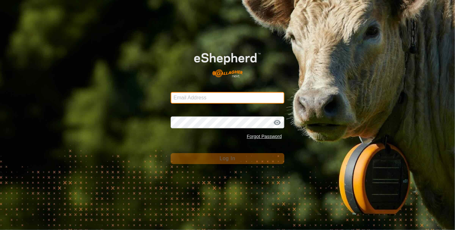
type input "[EMAIL_ADDRESS][DOMAIN_NAME]"
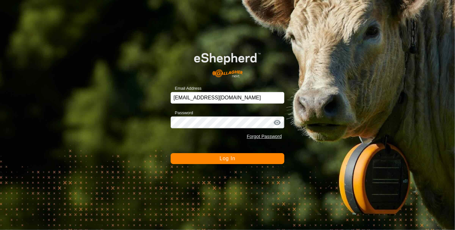
click at [232, 158] on span "Log In" at bounding box center [228, 158] width 16 height 5
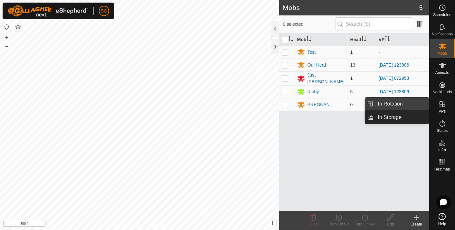
click at [400, 101] on link "In Rotation" at bounding box center [402, 104] width 55 height 13
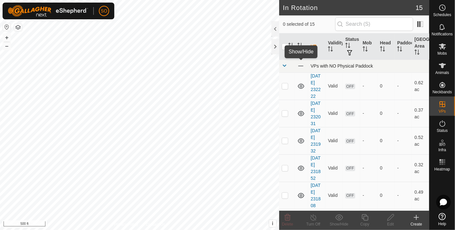
click at [300, 64] on span at bounding box center [300, 66] width 7 height 7
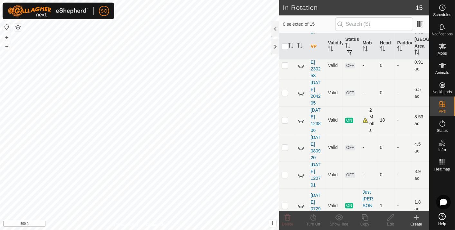
scroll to position [278, 0]
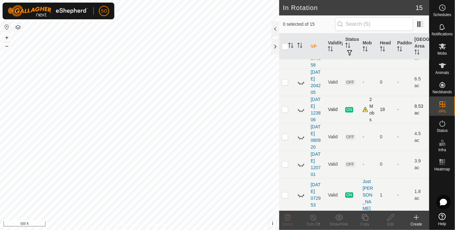
click at [300, 111] on icon at bounding box center [301, 110] width 8 height 8
click at [302, 197] on icon at bounding box center [301, 195] width 8 height 8
checkbox input "true"
click at [417, 217] on icon at bounding box center [417, 218] width 0 height 5
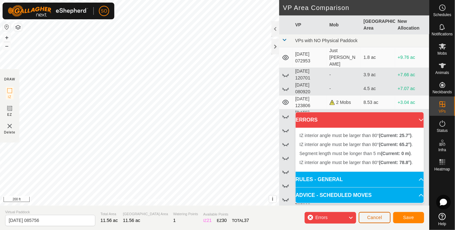
click at [377, 217] on span "Cancel" at bounding box center [374, 217] width 15 height 5
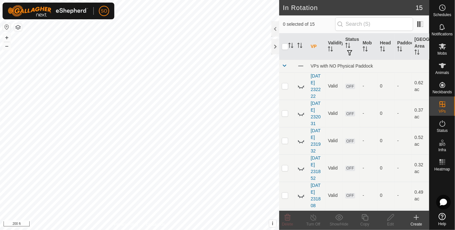
click at [417, 216] on icon at bounding box center [417, 218] width 8 height 8
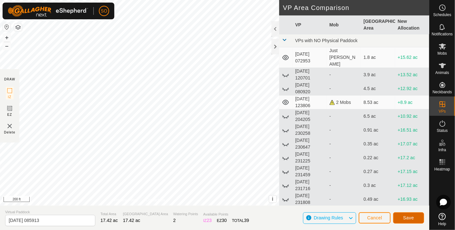
click at [407, 216] on span "Save" at bounding box center [409, 218] width 11 height 5
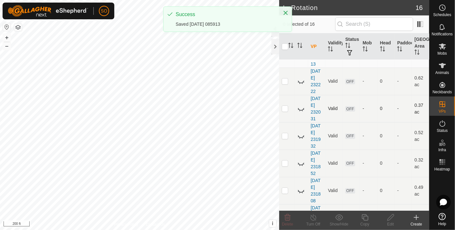
scroll to position [36, 0]
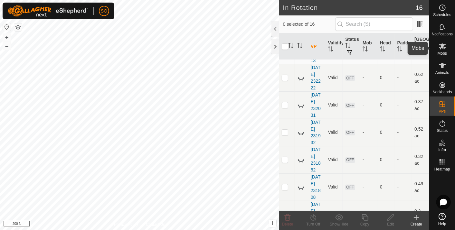
click at [442, 44] on icon at bounding box center [442, 47] width 7 height 6
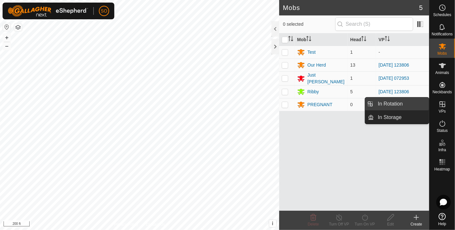
click at [410, 102] on link "In Rotation" at bounding box center [402, 104] width 55 height 13
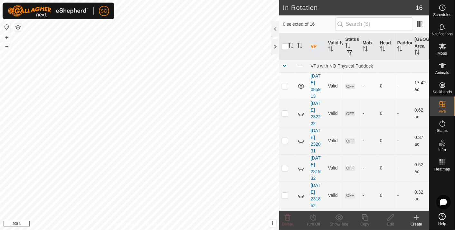
click at [285, 84] on p-checkbox at bounding box center [285, 85] width 6 height 5
checkbox input "false"
click at [442, 46] on icon at bounding box center [442, 47] width 7 height 6
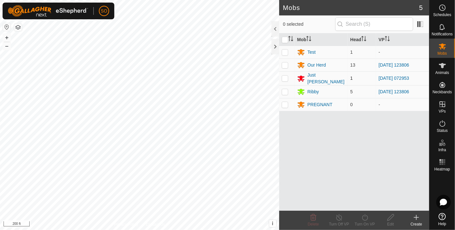
click at [287, 77] on p-checkbox at bounding box center [285, 78] width 6 height 5
checkbox input "true"
click at [365, 216] on icon at bounding box center [365, 218] width 6 height 6
click at [285, 77] on p-checkbox at bounding box center [285, 78] width 6 height 5
checkbox input "true"
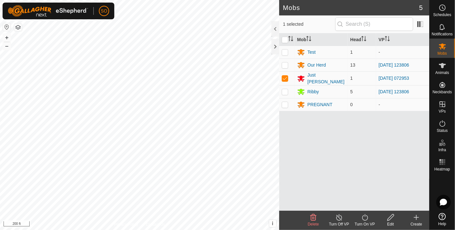
click at [366, 217] on icon at bounding box center [365, 218] width 8 height 8
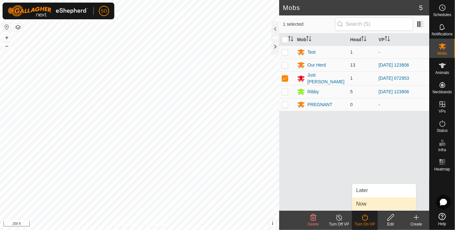
click at [362, 201] on link "Now" at bounding box center [385, 204] width 64 height 13
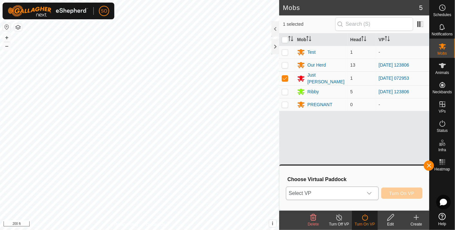
click at [371, 192] on icon "dropdown trigger" at bounding box center [369, 193] width 5 height 5
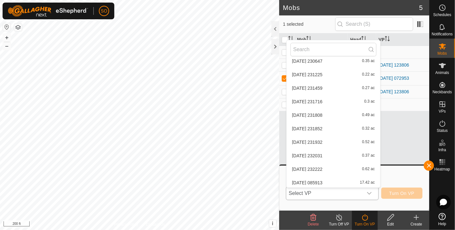
scroll to position [102, 0]
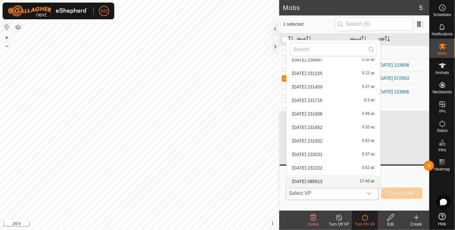
click at [316, 179] on li "2025-08-10 085913 17.42 ac" at bounding box center [334, 181] width 94 height 13
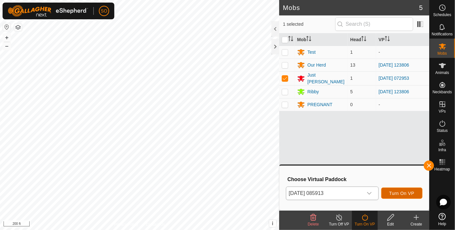
click at [401, 192] on span "Turn On VP" at bounding box center [402, 193] width 25 height 5
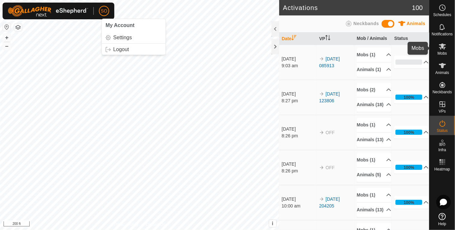
click at [443, 45] on icon at bounding box center [442, 47] width 7 height 6
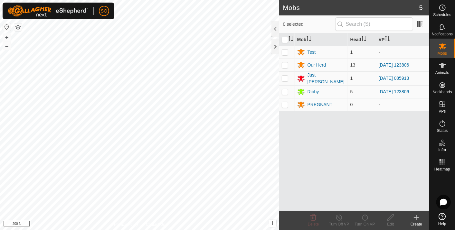
click at [416, 215] on icon at bounding box center [417, 218] width 8 height 8
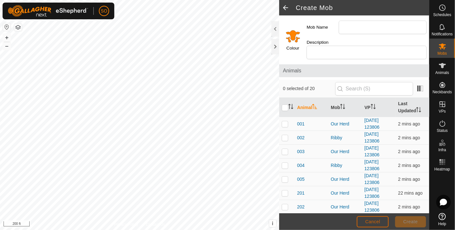
click at [375, 219] on button "Cancel" at bounding box center [373, 222] width 32 height 11
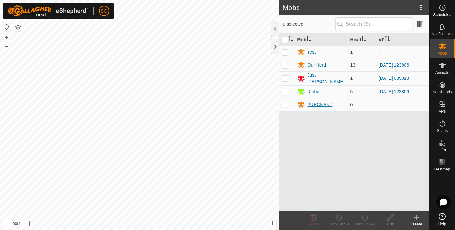
click at [314, 102] on div "PREGNANT" at bounding box center [320, 105] width 25 height 7
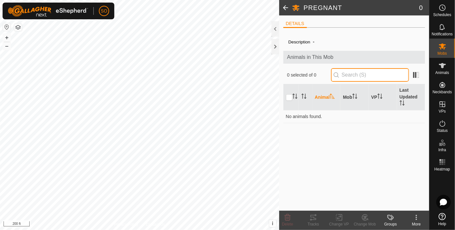
click at [390, 75] on input "text" at bounding box center [370, 75] width 78 height 14
type input "3"
click at [442, 65] on icon at bounding box center [442, 65] width 7 height 5
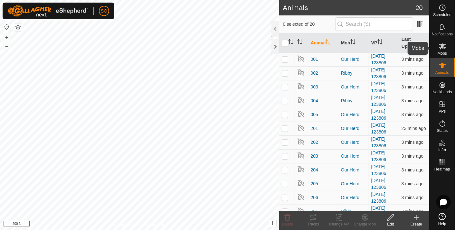
click at [442, 46] on icon at bounding box center [442, 47] width 7 height 6
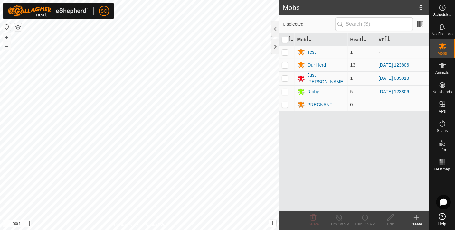
click at [284, 103] on p-checkbox at bounding box center [285, 104] width 6 height 5
checkbox input "true"
click at [390, 216] on icon at bounding box center [391, 218] width 8 height 8
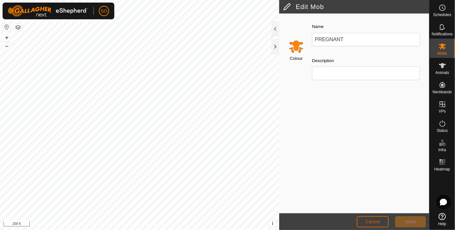
click at [371, 220] on span "Cancel" at bounding box center [372, 221] width 15 height 5
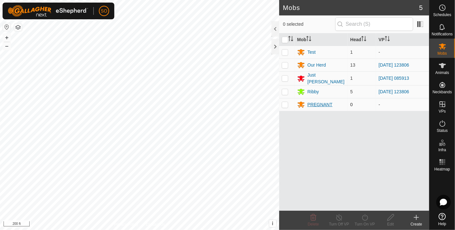
click at [315, 102] on div "PREGNANT" at bounding box center [320, 105] width 25 height 7
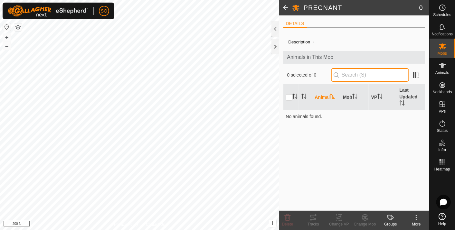
click at [382, 76] on input "text" at bounding box center [370, 75] width 78 height 14
type input "801"
click at [290, 97] on input "checkbox" at bounding box center [289, 97] width 6 height 6
checkbox input "true"
click at [442, 216] on icon at bounding box center [442, 216] width 7 height 7
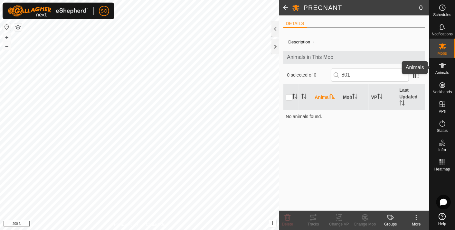
click at [441, 65] on icon at bounding box center [442, 65] width 7 height 5
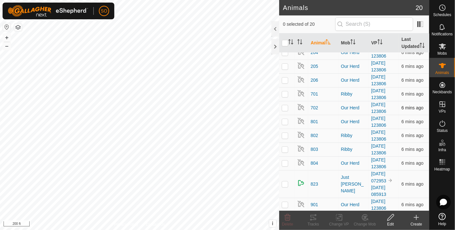
scroll to position [130, 0]
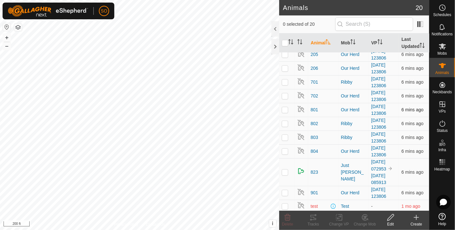
click at [285, 108] on p-checkbox at bounding box center [285, 109] width 6 height 5
click at [284, 108] on p-checkbox at bounding box center [285, 109] width 6 height 5
checkbox input "false"
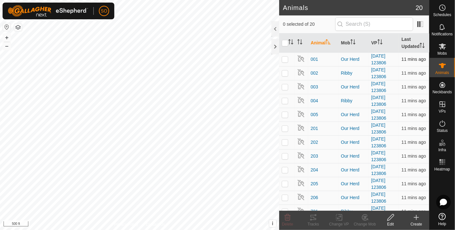
click at [285, 58] on p-checkbox at bounding box center [285, 59] width 6 height 5
checkbox input "true"
click at [365, 217] on icon at bounding box center [365, 217] width 5 height 3
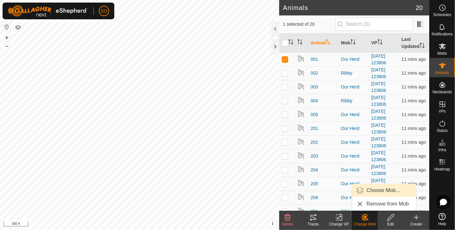
click at [373, 189] on link "Choose Mob..." at bounding box center [385, 190] width 64 height 13
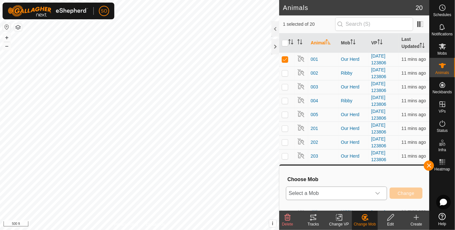
click at [380, 193] on icon "dropdown trigger" at bounding box center [377, 193] width 5 height 5
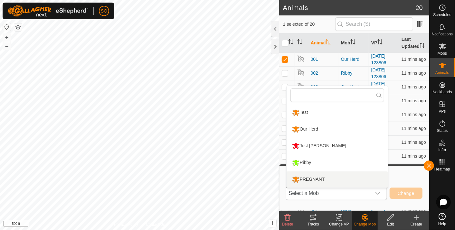
click at [311, 176] on li "PREGNANT" at bounding box center [338, 180] width 102 height 16
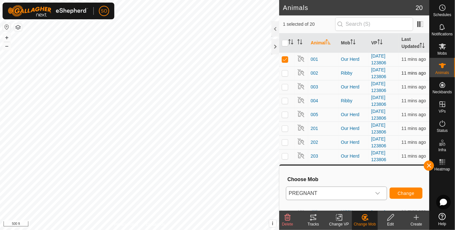
click at [285, 73] on p-checkbox at bounding box center [285, 73] width 6 height 5
checkbox input "true"
click at [286, 101] on p-checkbox at bounding box center [285, 100] width 6 height 5
checkbox input "true"
click at [285, 113] on p-checkbox at bounding box center [285, 114] width 6 height 5
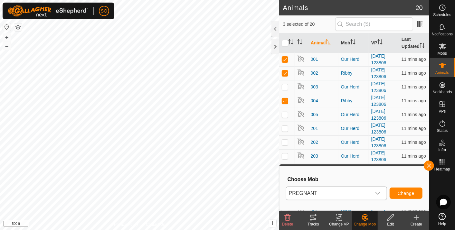
checkbox input "true"
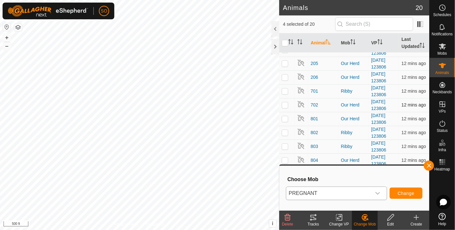
scroll to position [130, 0]
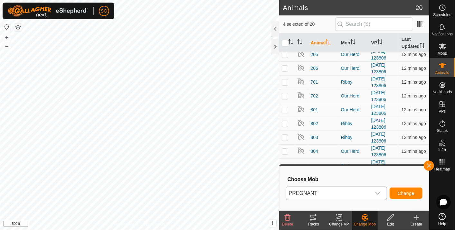
click at [285, 81] on p-checkbox at bounding box center [285, 82] width 6 height 5
checkbox input "true"
click at [285, 135] on p-checkbox at bounding box center [285, 137] width 6 height 5
checkbox input "true"
click at [286, 150] on p-checkbox at bounding box center [285, 151] width 6 height 5
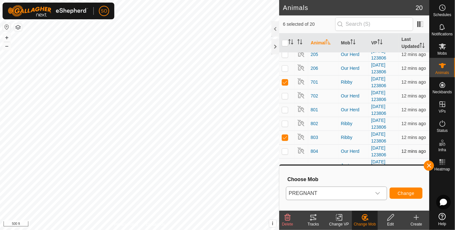
checkbox input "true"
click at [287, 108] on p-checkbox at bounding box center [285, 109] width 6 height 5
checkbox input "true"
click at [286, 121] on p-checkbox at bounding box center [285, 123] width 6 height 5
checkbox input "true"
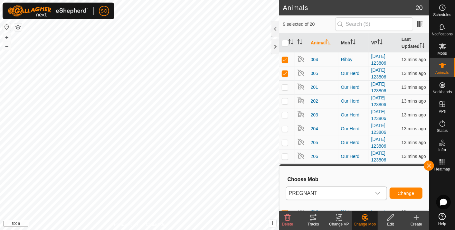
scroll to position [0, 0]
click at [365, 218] on icon at bounding box center [365, 217] width 5 height 3
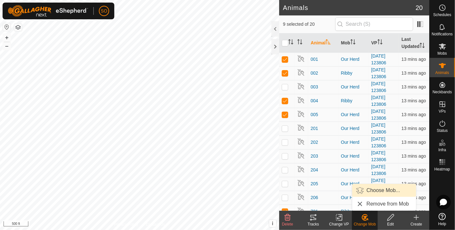
click at [373, 190] on link "Choose Mob..." at bounding box center [385, 190] width 64 height 13
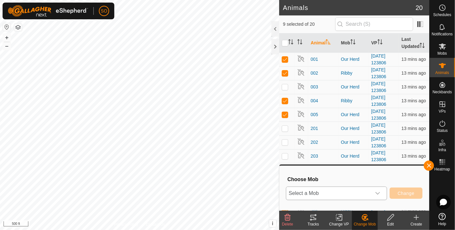
click at [378, 191] on icon "dropdown trigger" at bounding box center [377, 193] width 5 height 5
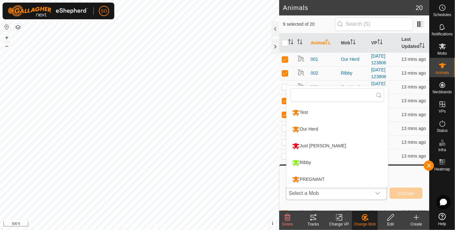
click at [311, 177] on li "PREGNANT" at bounding box center [338, 180] width 102 height 16
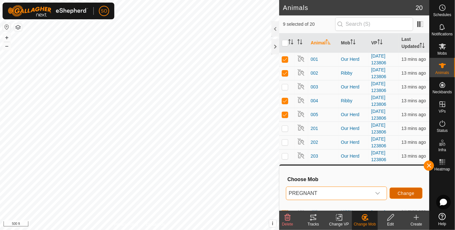
click at [410, 192] on span "Change" at bounding box center [406, 193] width 17 height 5
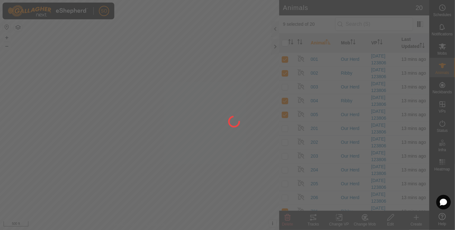
checkbox input "false"
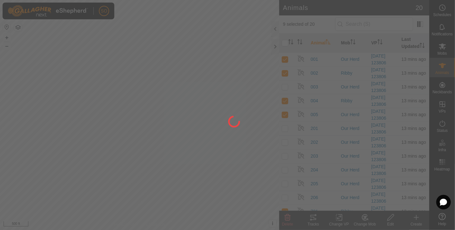
checkbox input "false"
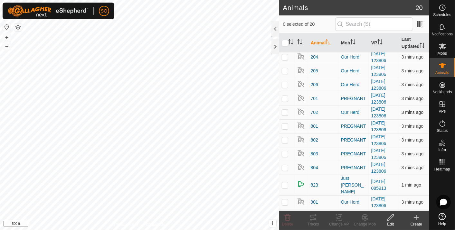
scroll to position [116, 0]
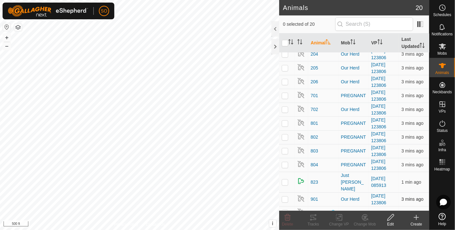
click at [285, 197] on p-checkbox at bounding box center [285, 199] width 6 height 5
click at [366, 217] on icon at bounding box center [365, 217] width 5 height 3
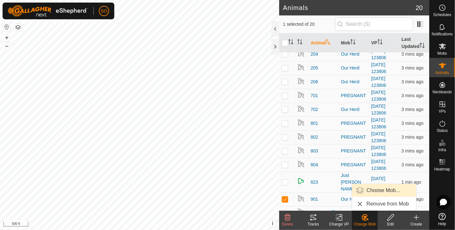
click at [373, 189] on link "Choose Mob..." at bounding box center [385, 190] width 64 height 13
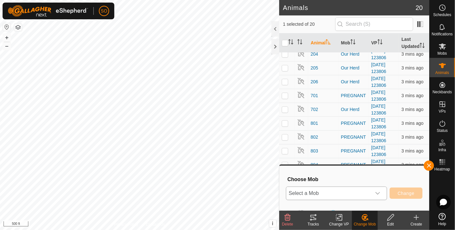
click at [380, 193] on icon "dropdown trigger" at bounding box center [377, 193] width 5 height 5
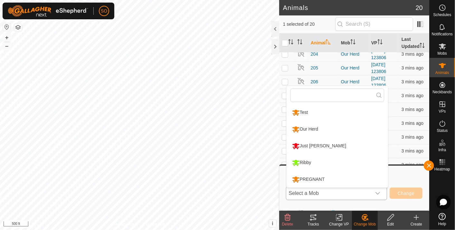
click at [316, 175] on li "PREGNANT" at bounding box center [338, 180] width 102 height 16
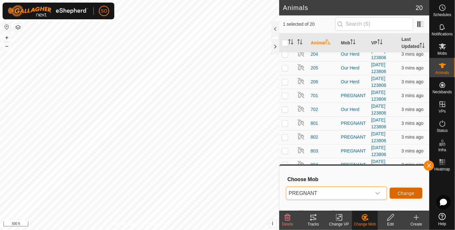
click at [409, 191] on span "Change" at bounding box center [406, 193] width 17 height 5
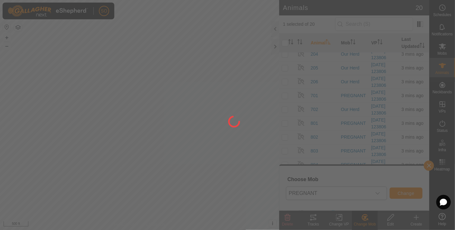
checkbox input "false"
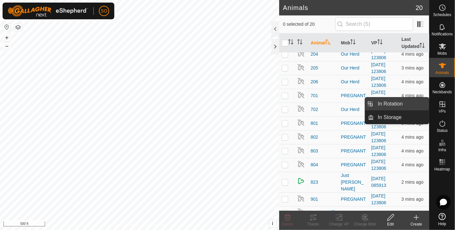
click at [405, 102] on link "In Rotation" at bounding box center [402, 104] width 55 height 13
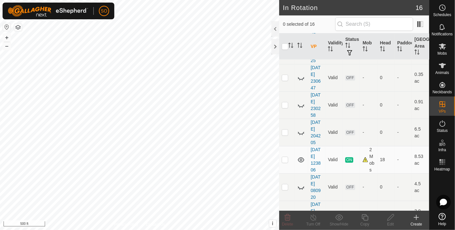
scroll to position [260, 0]
click at [301, 103] on icon at bounding box center [301, 107] width 8 height 8
click at [301, 104] on icon at bounding box center [301, 106] width 6 height 5
click at [301, 103] on icon at bounding box center [301, 107] width 8 height 8
click at [286, 104] on p-checkbox at bounding box center [285, 106] width 6 height 5
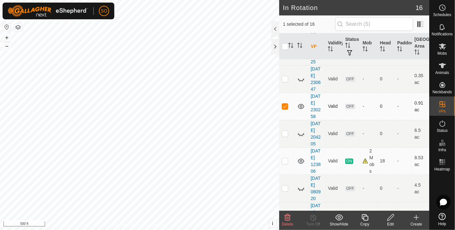
click at [285, 104] on p-checkbox at bounding box center [285, 106] width 6 height 5
checkbox input "false"
click at [443, 44] on icon at bounding box center [442, 47] width 7 height 6
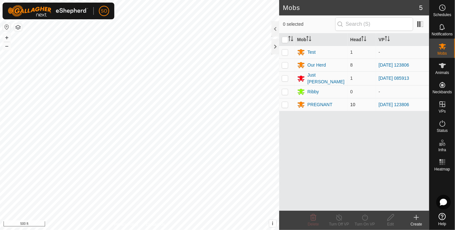
click at [286, 102] on p-checkbox at bounding box center [285, 104] width 6 height 5
checkbox input "true"
click at [365, 220] on icon at bounding box center [365, 218] width 8 height 8
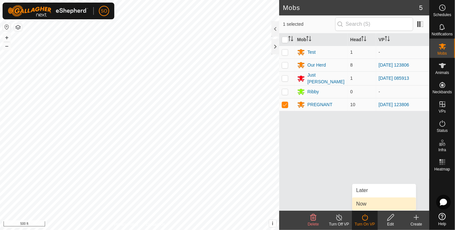
click at [362, 201] on link "Now" at bounding box center [385, 204] width 64 height 13
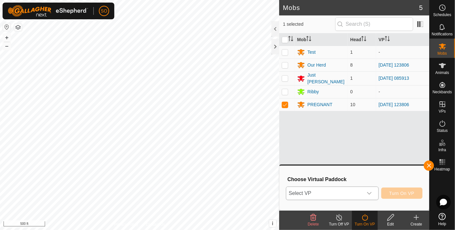
click at [371, 191] on icon "dropdown trigger" at bounding box center [369, 193] width 5 height 5
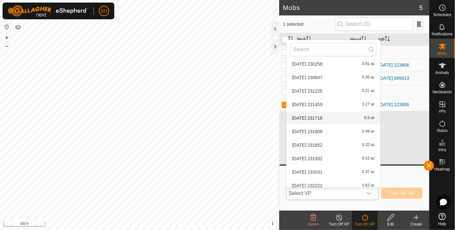
scroll to position [66, 0]
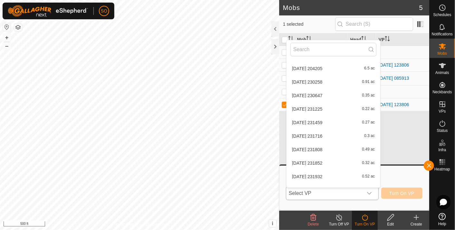
click at [309, 80] on li "2025-08-09 230258 0.91 ac" at bounding box center [334, 82] width 94 height 13
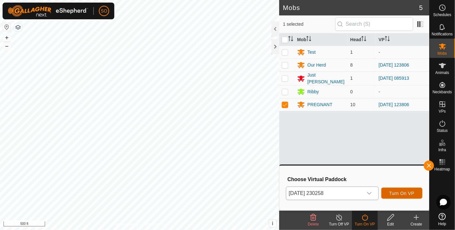
click at [401, 193] on span "Turn On VP" at bounding box center [402, 193] width 25 height 5
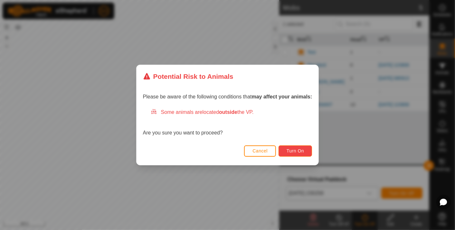
click at [292, 149] on span "Turn On" at bounding box center [295, 151] width 17 height 5
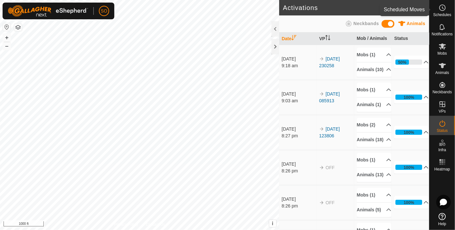
click at [442, 7] on icon at bounding box center [443, 8] width 8 height 8
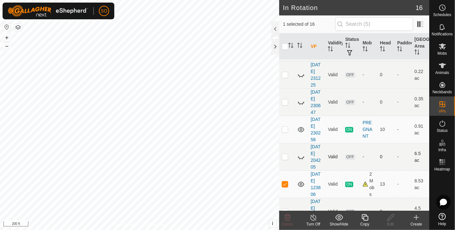
scroll to position [250, 0]
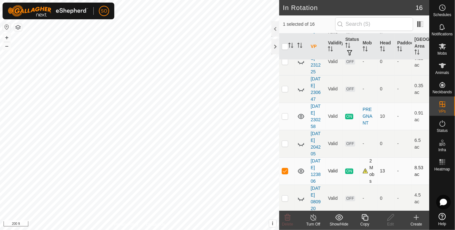
click at [301, 168] on icon at bounding box center [301, 172] width 8 height 8
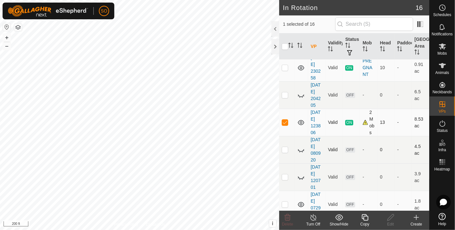
scroll to position [305, 0]
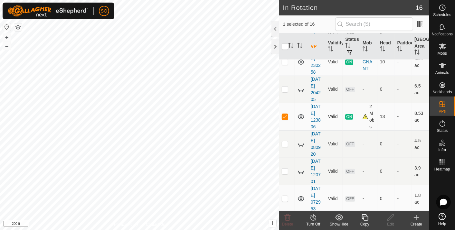
click at [313, 216] on icon at bounding box center [314, 218] width 8 height 8
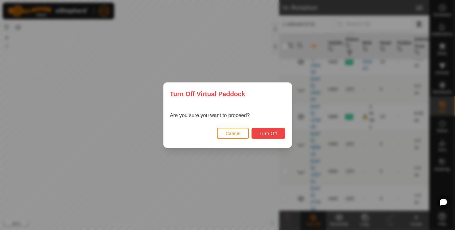
click at [269, 131] on span "Turn Off" at bounding box center [269, 133] width 18 height 5
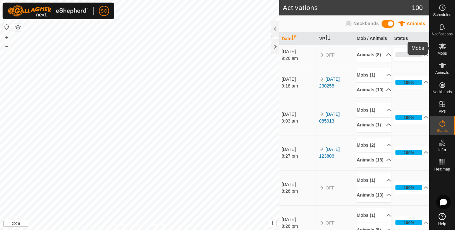
click at [444, 45] on icon at bounding box center [442, 47] width 7 height 6
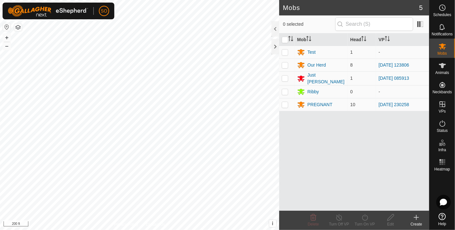
click at [417, 217] on icon at bounding box center [417, 218] width 0 height 5
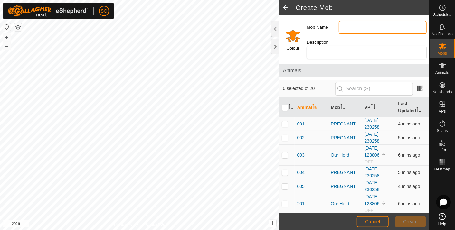
click at [345, 28] on input "Mob Name" at bounding box center [383, 28] width 88 height 14
type input "B"
type input "EMPTY and calves"
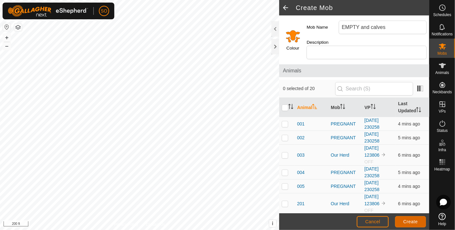
click at [410, 221] on span "Create" at bounding box center [411, 221] width 15 height 5
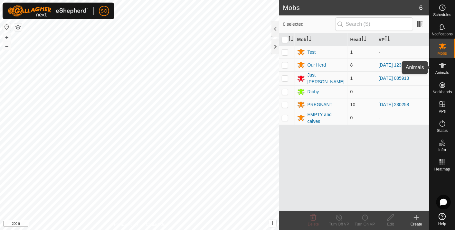
click at [442, 65] on icon at bounding box center [442, 65] width 7 height 5
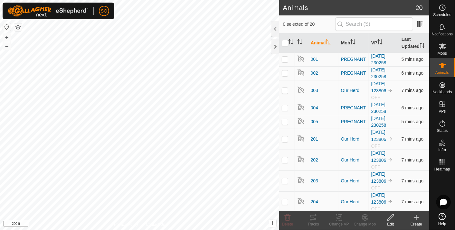
click at [284, 90] on p-checkbox at bounding box center [285, 90] width 6 height 5
checkbox input "true"
click at [284, 138] on p-checkbox at bounding box center [285, 139] width 6 height 5
checkbox input "true"
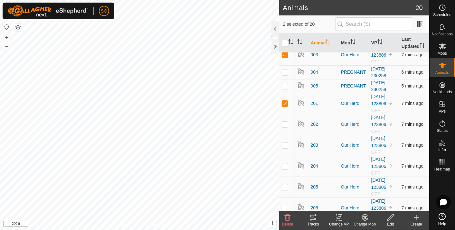
click at [286, 122] on p-checkbox at bounding box center [285, 124] width 6 height 5
checkbox input "true"
click at [284, 144] on p-checkbox at bounding box center [285, 145] width 6 height 5
checkbox input "true"
click at [285, 164] on p-checkbox at bounding box center [285, 166] width 6 height 5
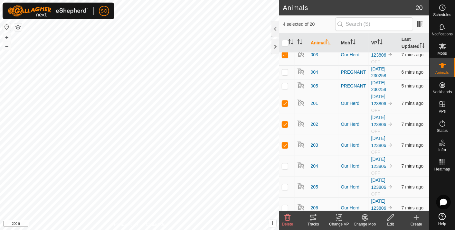
checkbox input "true"
drag, startPoint x: 285, startPoint y: 186, endPoint x: 287, endPoint y: 179, distance: 7.1
click at [285, 185] on p-checkbox at bounding box center [285, 187] width 6 height 5
checkbox input "true"
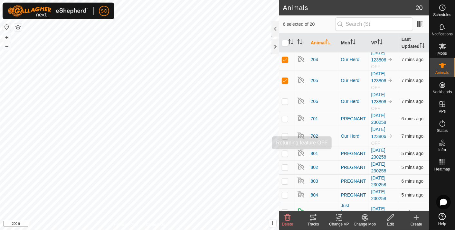
scroll to position [143, 0]
click at [284, 99] on p-checkbox at bounding box center [285, 100] width 6 height 5
checkbox input "true"
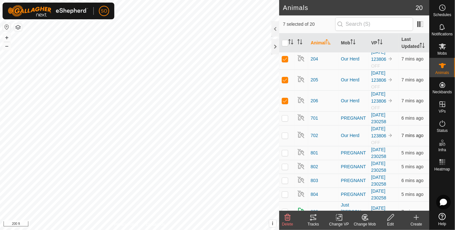
click at [284, 134] on p-checkbox at bounding box center [285, 135] width 6 height 5
checkbox input "true"
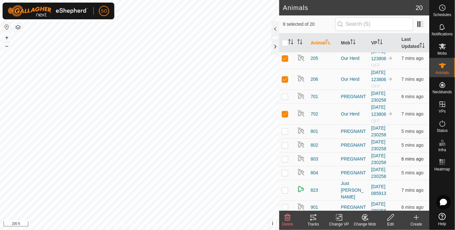
scroll to position [173, 0]
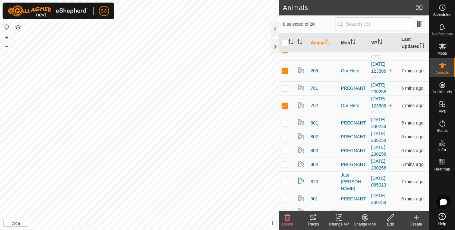
click at [366, 217] on icon at bounding box center [365, 217] width 5 height 3
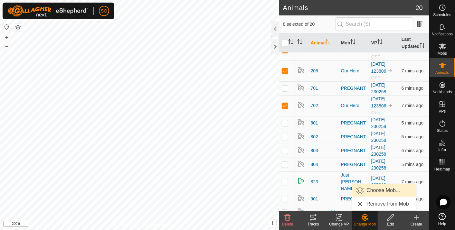
click at [373, 188] on link "Choose Mob..." at bounding box center [385, 190] width 64 height 13
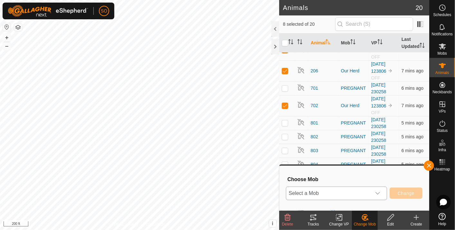
click at [380, 192] on icon "dropdown trigger" at bounding box center [377, 193] width 5 height 5
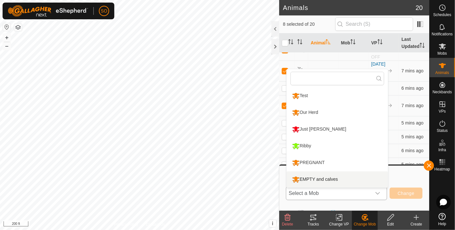
click at [310, 176] on li "EMPTY and calves" at bounding box center [338, 180] width 102 height 16
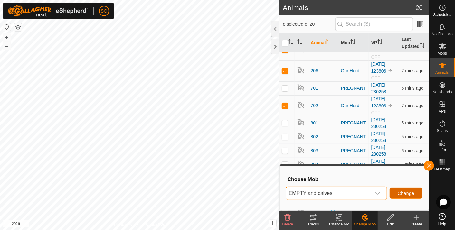
click at [405, 192] on span "Change" at bounding box center [406, 193] width 17 height 5
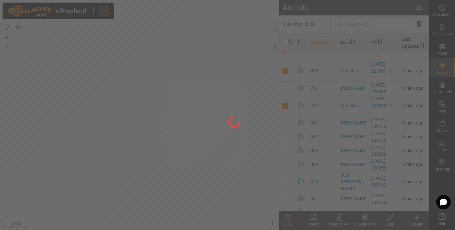
checkbox input "false"
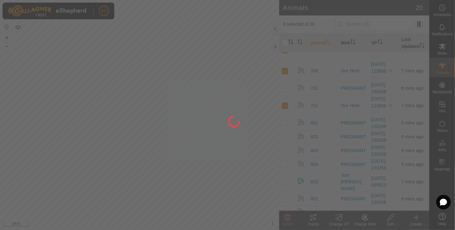
checkbox input "false"
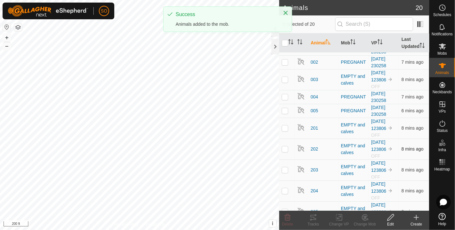
scroll to position [0, 0]
